Goal: Task Accomplishment & Management: Manage account settings

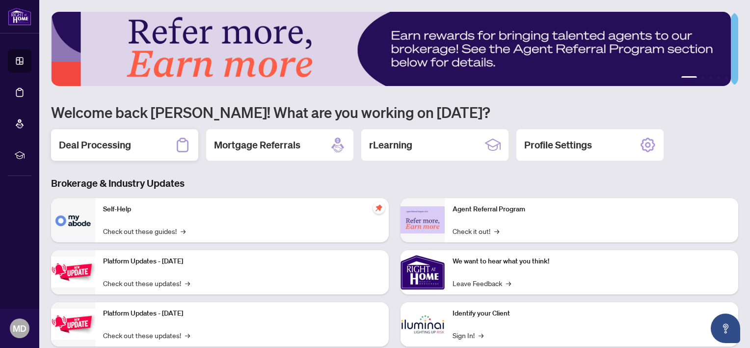
click at [101, 143] on h2 "Deal Processing" at bounding box center [95, 145] width 72 height 14
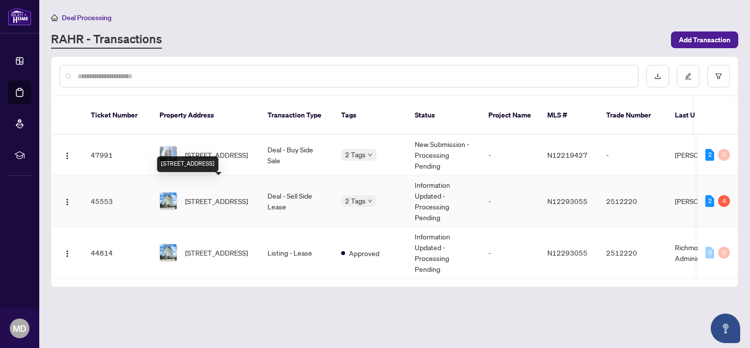
click at [199, 195] on span "[STREET_ADDRESS]" at bounding box center [216, 200] width 63 height 11
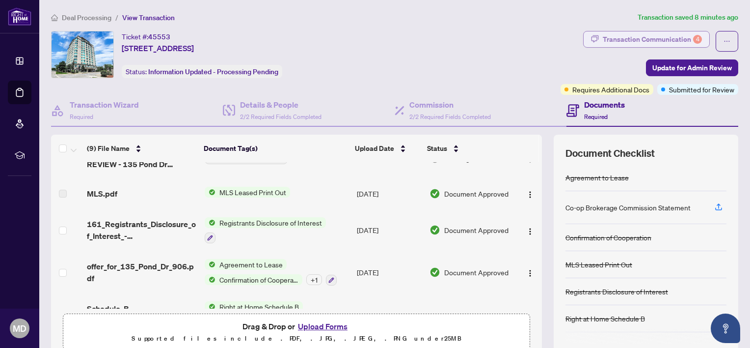
click at [657, 41] on div "Transaction Communication 4" at bounding box center [652, 39] width 99 height 16
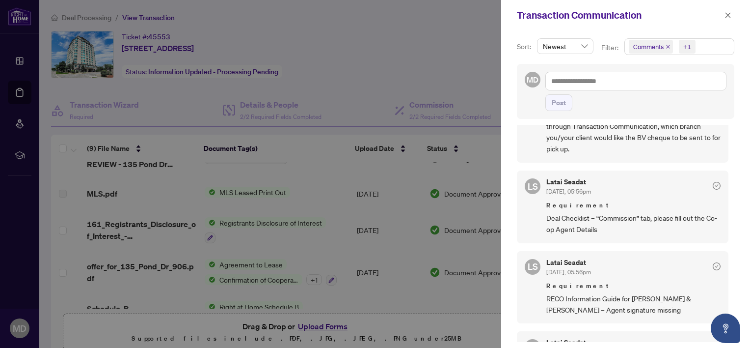
scroll to position [341, 0]
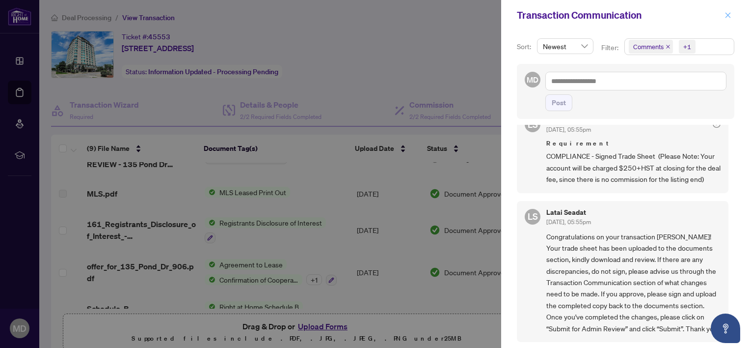
click at [729, 18] on icon "close" at bounding box center [728, 15] width 7 height 7
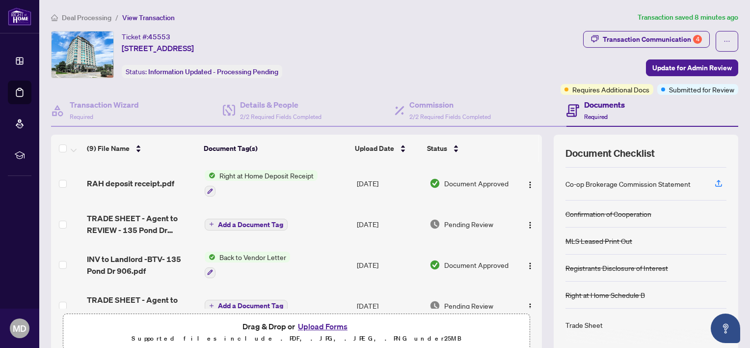
scroll to position [0, 0]
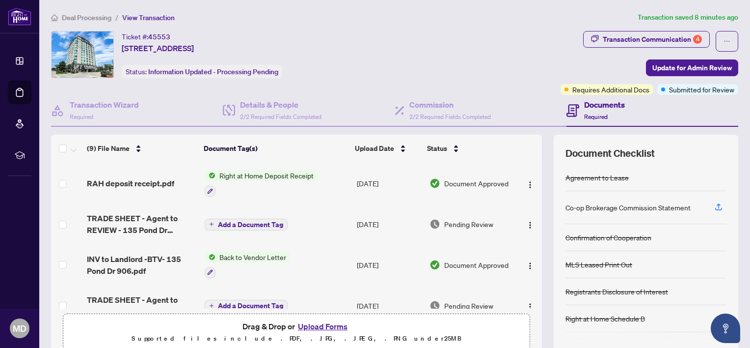
click at [598, 106] on h4 "Documents" at bounding box center [604, 105] width 41 height 12
click at [597, 103] on h4 "Documents" at bounding box center [604, 105] width 41 height 12
click at [587, 116] on span "Required" at bounding box center [596, 116] width 24 height 7
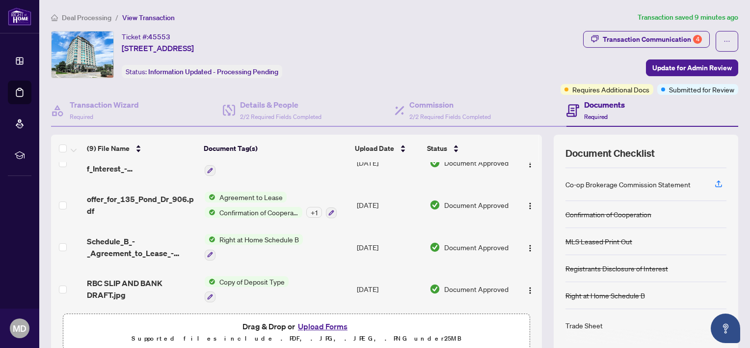
scroll to position [24, 0]
click at [724, 41] on icon "ellipsis" at bounding box center [727, 41] width 7 height 7
click at [697, 81] on span "Document Archive" at bounding box center [685, 78] width 75 height 11
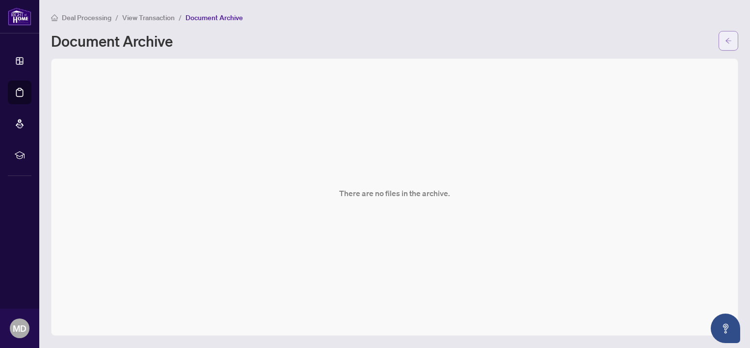
click at [725, 41] on icon "arrow-left" at bounding box center [728, 40] width 7 height 7
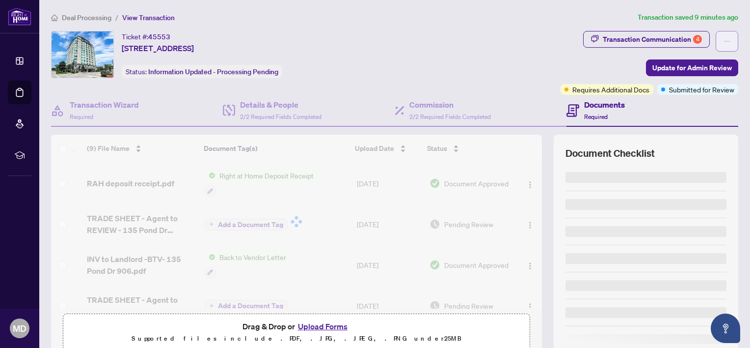
click at [724, 39] on icon "ellipsis" at bounding box center [727, 41] width 7 height 7
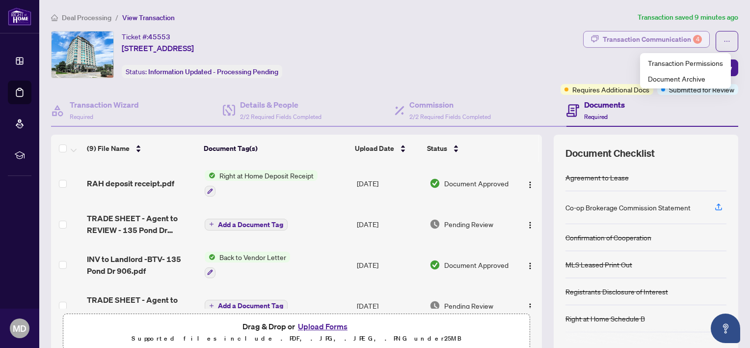
click at [630, 37] on div "Transaction Communication 4" at bounding box center [652, 39] width 99 height 16
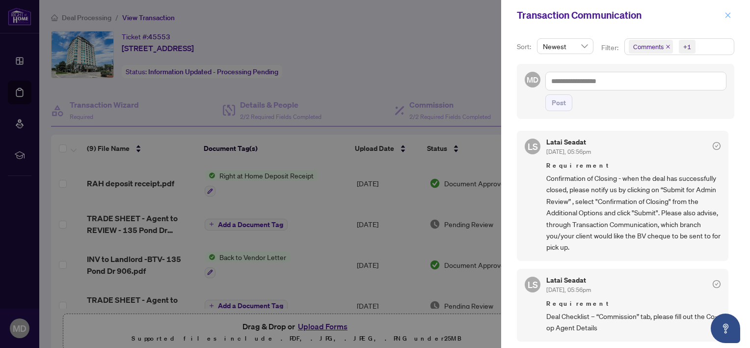
click at [725, 13] on icon "close" at bounding box center [728, 15] width 7 height 7
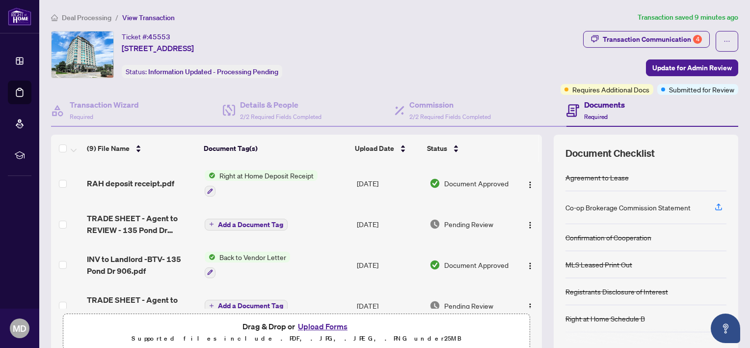
click at [715, 111] on div "Documents Required" at bounding box center [653, 111] width 172 height 32
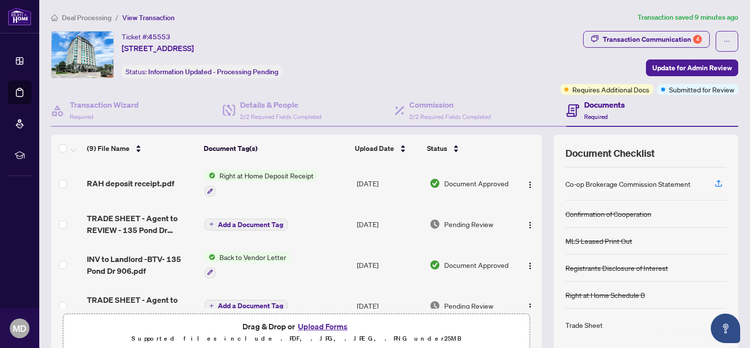
scroll to position [77, 0]
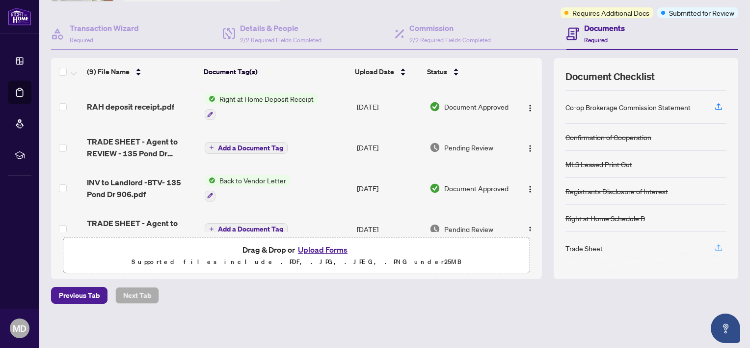
click at [714, 245] on icon "button" at bounding box center [718, 247] width 9 height 9
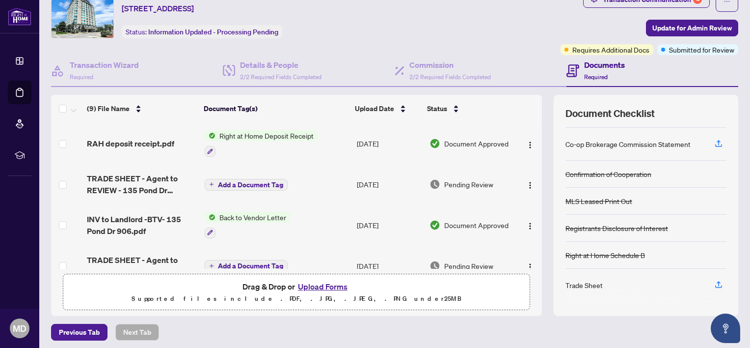
scroll to position [0, 0]
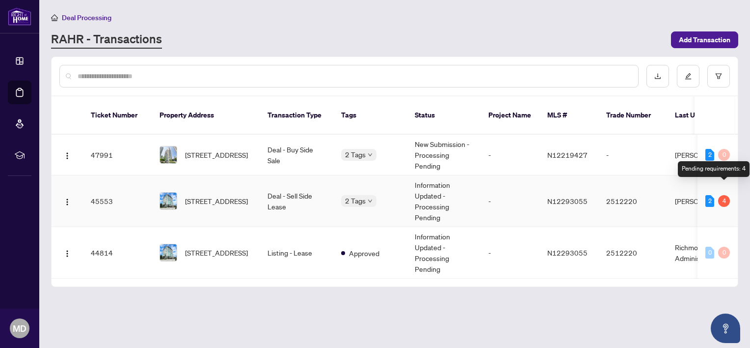
click at [723, 195] on div "4" at bounding box center [724, 201] width 12 height 12
click at [341, 196] on span "Requires Additional Docs" at bounding box center [341, 196] width 0 height 0
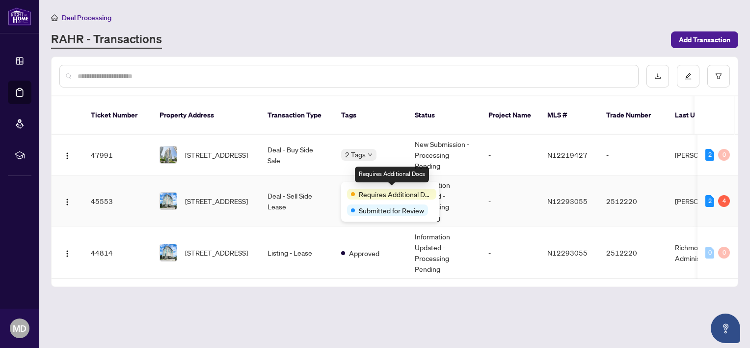
click at [397, 194] on span "Requires Additional Docs" at bounding box center [396, 194] width 74 height 11
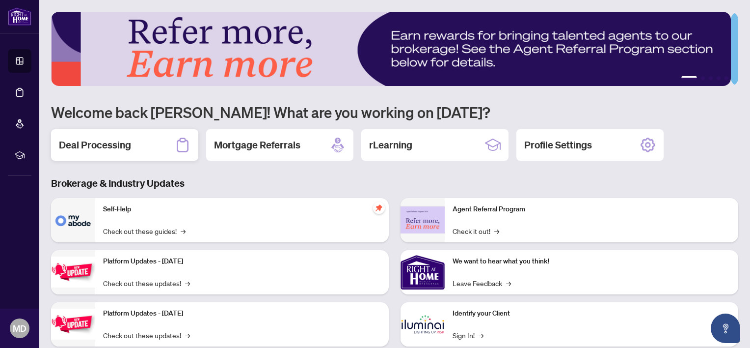
click at [108, 148] on h2 "Deal Processing" at bounding box center [95, 145] width 72 height 14
